Goal: Information Seeking & Learning: Understand process/instructions

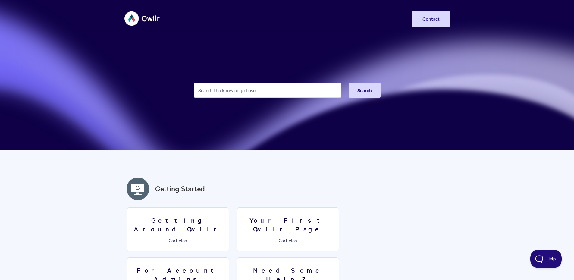
click at [275, 87] on input "Search the knowledge base" at bounding box center [268, 90] width 148 height 15
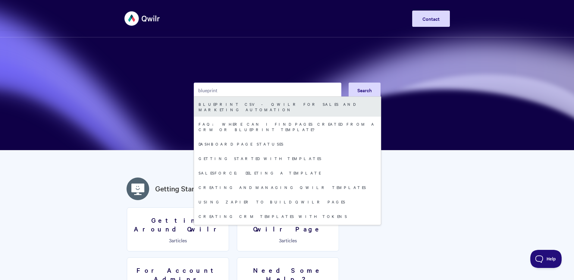
type input "blueprint"
click at [257, 107] on link "Blueprint CSV - Qwilr for sales and marketing automation" at bounding box center [287, 107] width 187 height 20
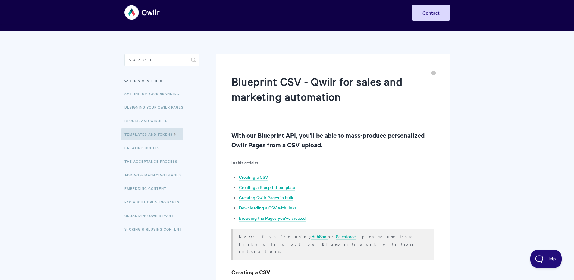
scroll to position [12, 0]
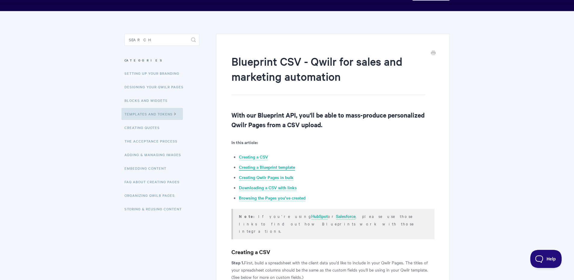
click at [273, 166] on link "Creating a Blueprint template" at bounding box center [267, 167] width 56 height 7
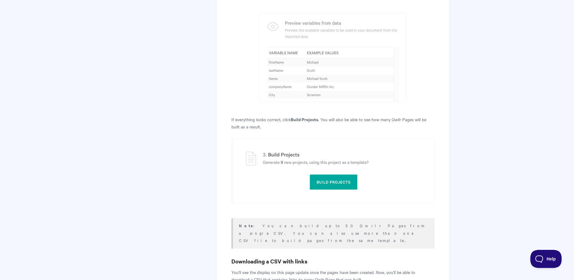
scroll to position [1481, 0]
